Goal: Information Seeking & Learning: Learn about a topic

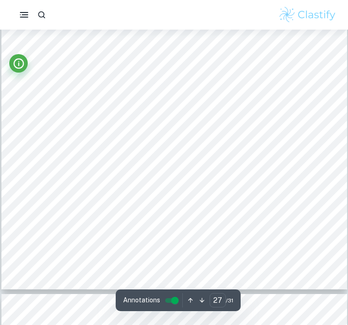
scroll to position [13394, 0]
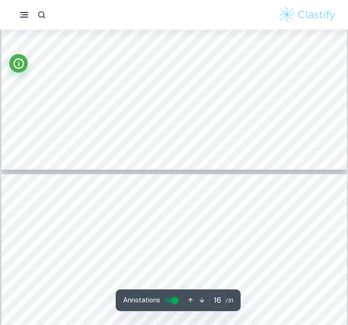
type input "17"
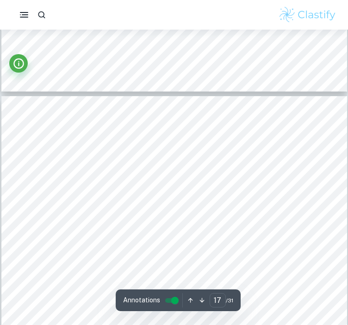
scroll to position [8056, 0]
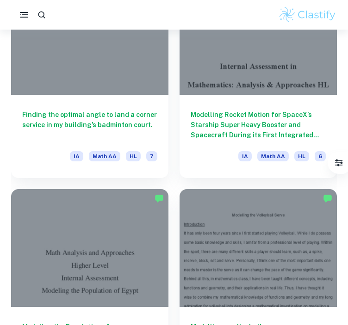
scroll to position [3074, 0]
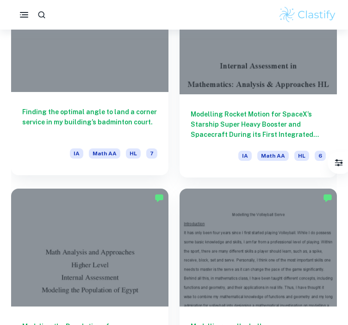
click at [131, 112] on h6 "Finding the optimal angle to land a corner service in my building’s badminton c…" at bounding box center [89, 122] width 135 height 31
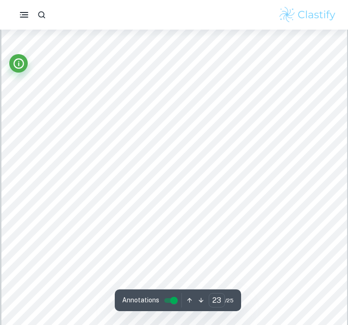
scroll to position [11144, 0]
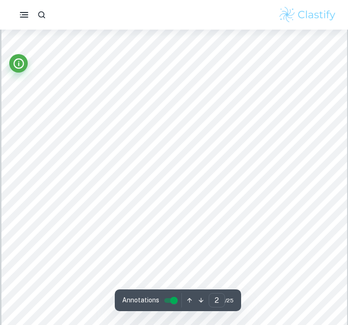
type input "1"
